Goal: Task Accomplishment & Management: Use online tool/utility

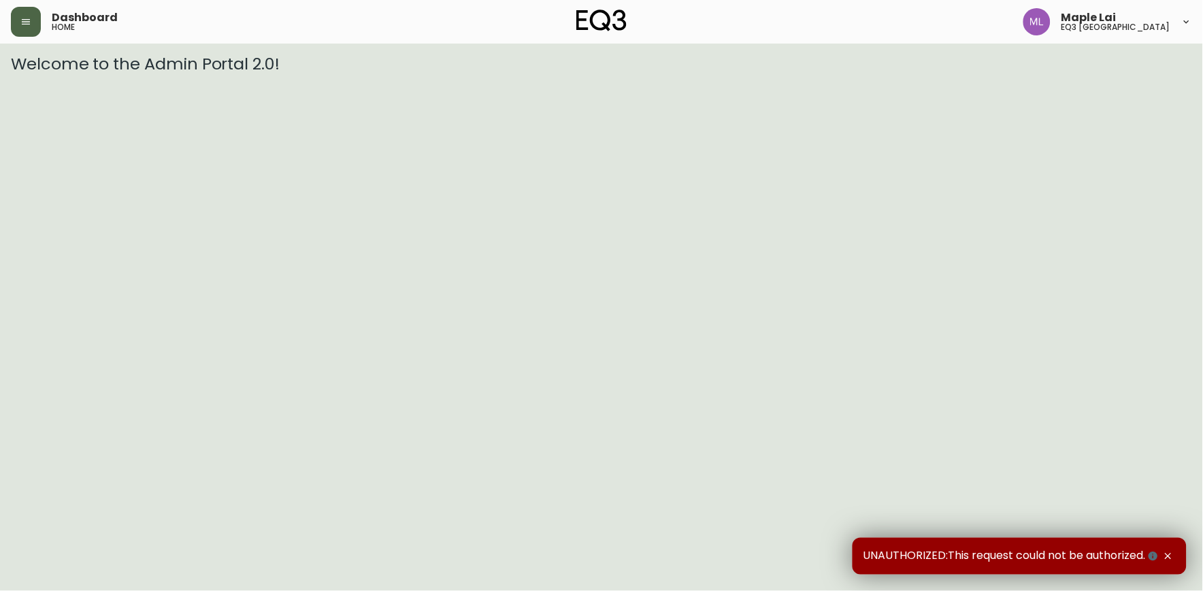
click at [29, 18] on icon "button" at bounding box center [25, 21] width 11 height 11
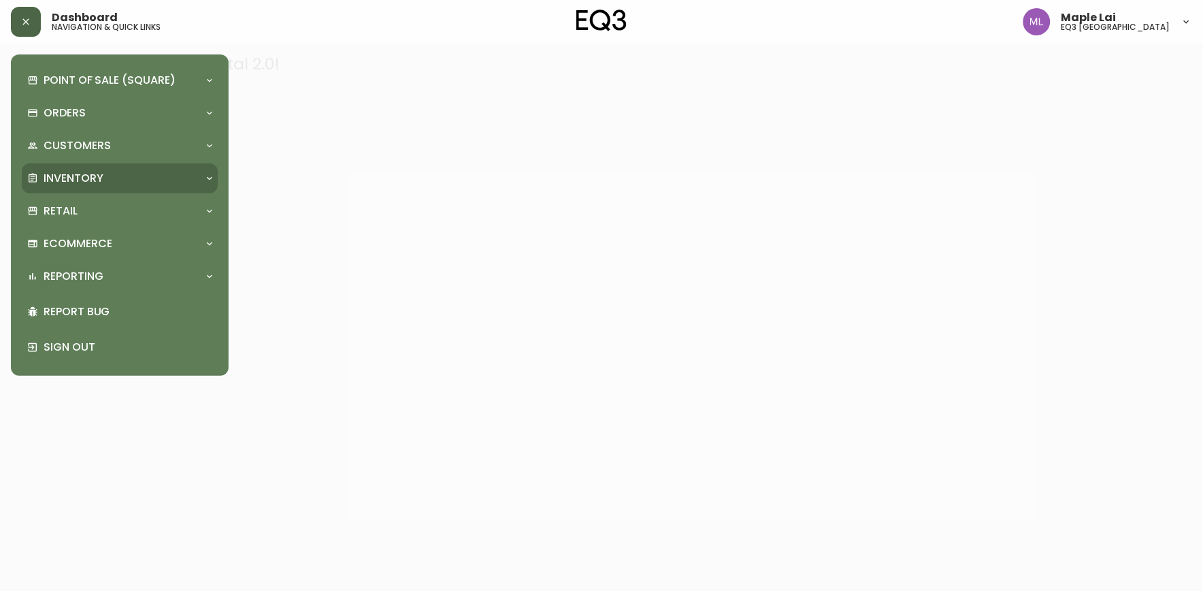
click at [104, 167] on div "Inventory" at bounding box center [120, 178] width 196 height 30
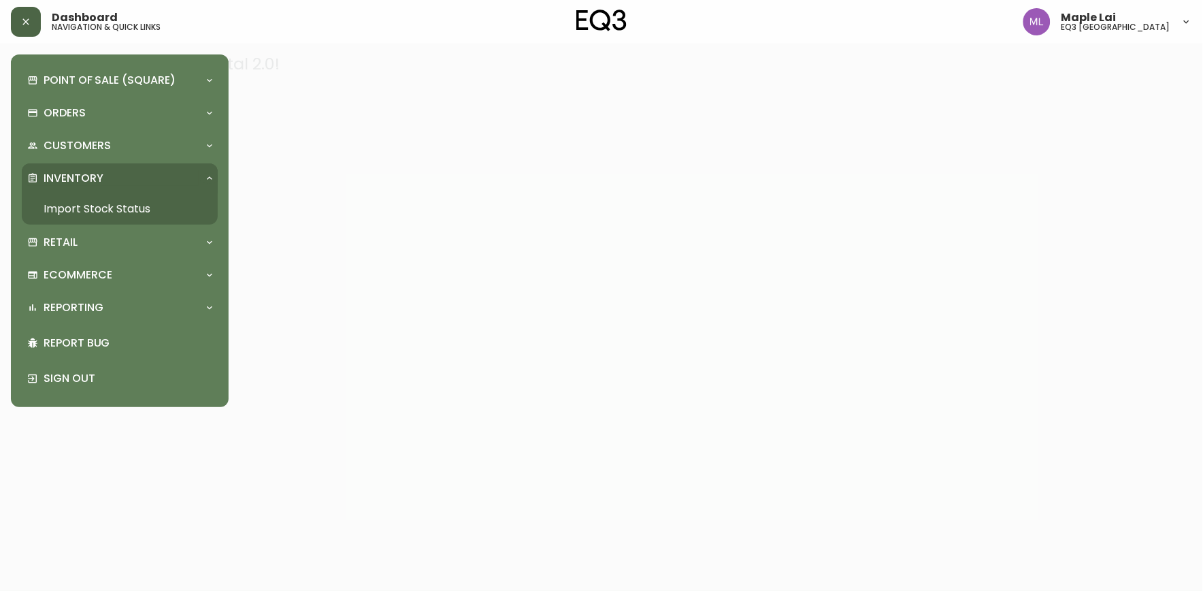
drag, startPoint x: 116, startPoint y: 205, endPoint x: 458, endPoint y: 12, distance: 393.0
click at [117, 204] on link "Import Stock Status" at bounding box center [120, 208] width 196 height 31
